Goal: Task Accomplishment & Management: Manage account settings

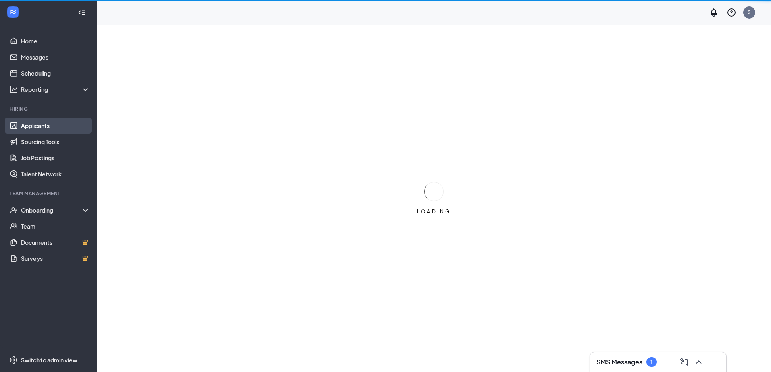
click at [58, 124] on link "Applicants" at bounding box center [55, 126] width 69 height 16
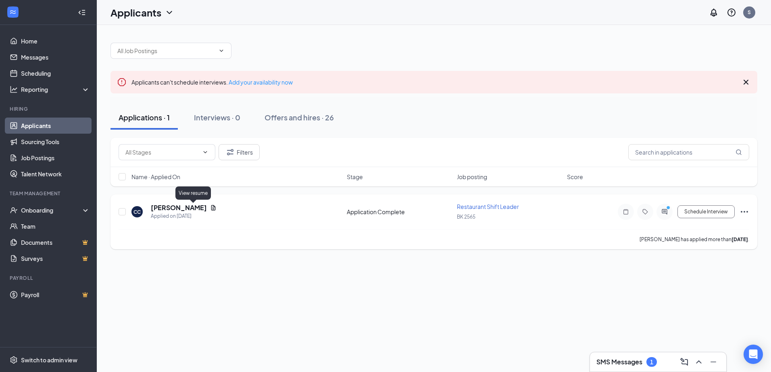
click at [210, 209] on icon "Document" at bounding box center [213, 208] width 6 height 6
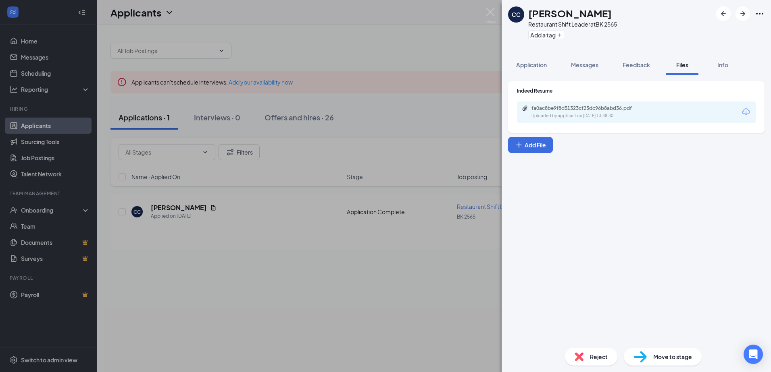
click at [748, 111] on icon "Download" at bounding box center [746, 111] width 8 height 7
click at [759, 14] on icon "Ellipses" at bounding box center [760, 14] width 10 height 10
click at [590, 356] on span "Reject" at bounding box center [599, 357] width 18 height 9
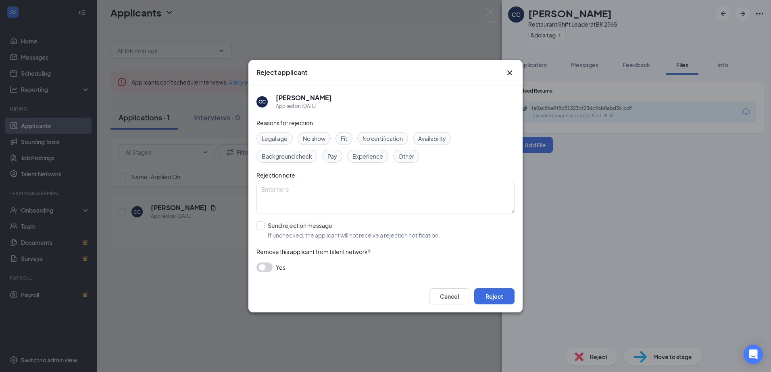
click at [404, 156] on span "Other" at bounding box center [406, 156] width 16 height 9
click at [333, 191] on textarea at bounding box center [385, 198] width 258 height 31
type textarea "t"
click at [499, 294] on button "Reject" at bounding box center [494, 297] width 40 height 16
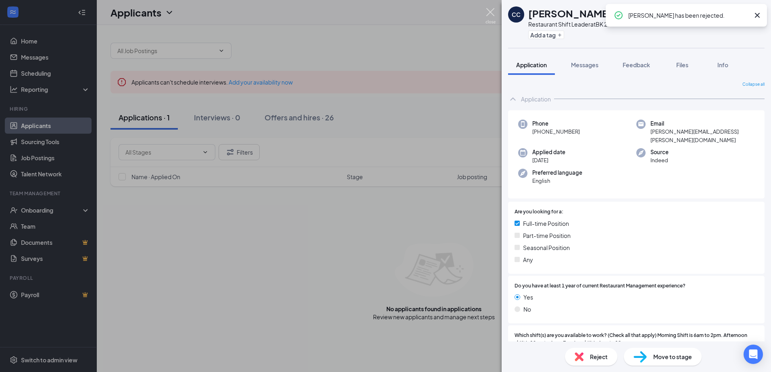
click at [491, 11] on img at bounding box center [490, 16] width 10 height 16
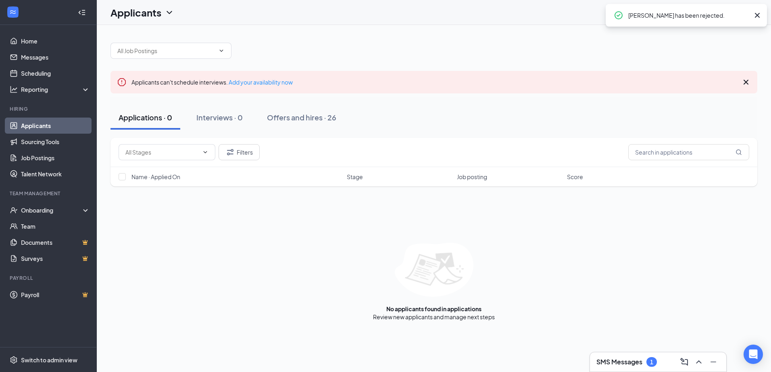
click at [756, 15] on icon "Cross" at bounding box center [757, 15] width 10 height 10
click at [222, 116] on div "Interviews · 0" at bounding box center [219, 117] width 46 height 10
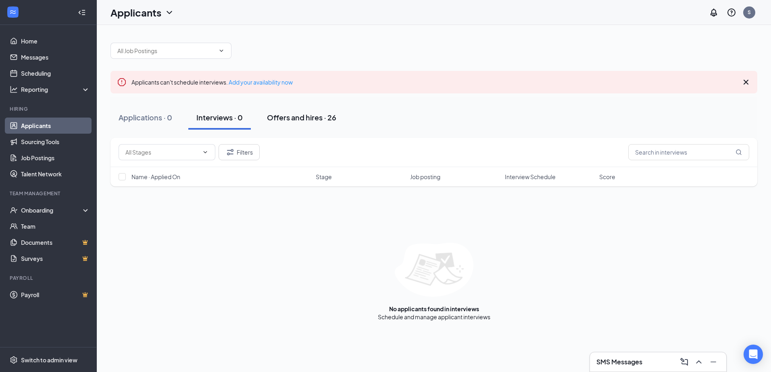
click at [287, 121] on div "Offers and hires · 26" at bounding box center [301, 117] width 69 height 10
